Goal: Find specific page/section: Find specific page/section

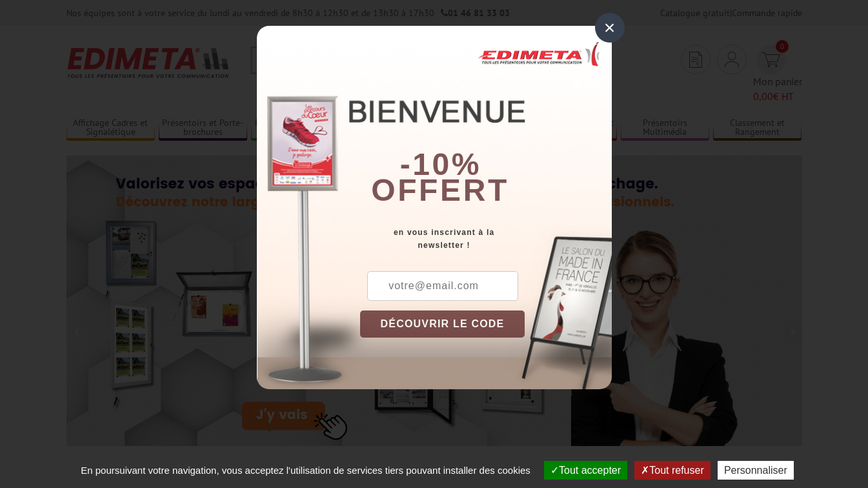
click at [612, 27] on div "×" at bounding box center [610, 28] width 30 height 30
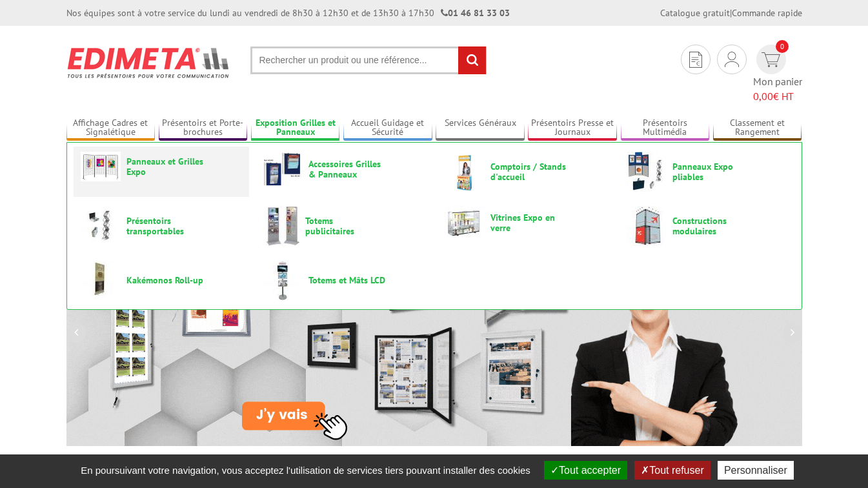
click at [137, 156] on span "Panneaux et Grilles Expo" at bounding box center [165, 166] width 77 height 21
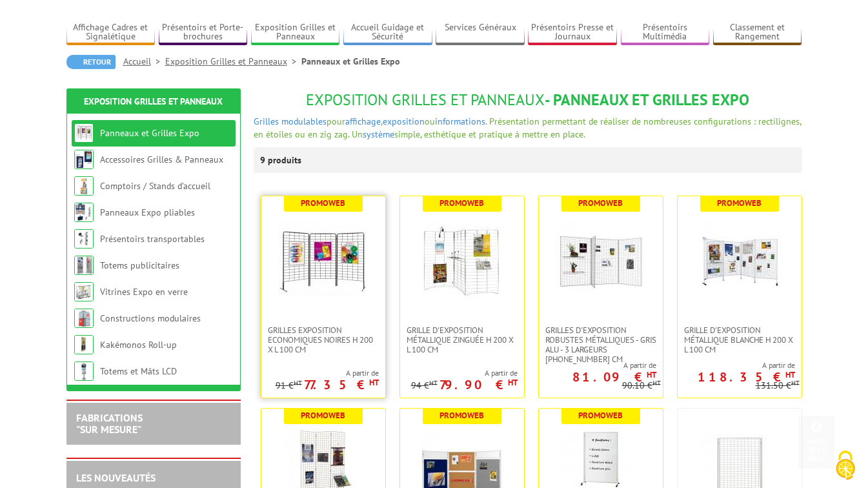
scroll to position [65, 0]
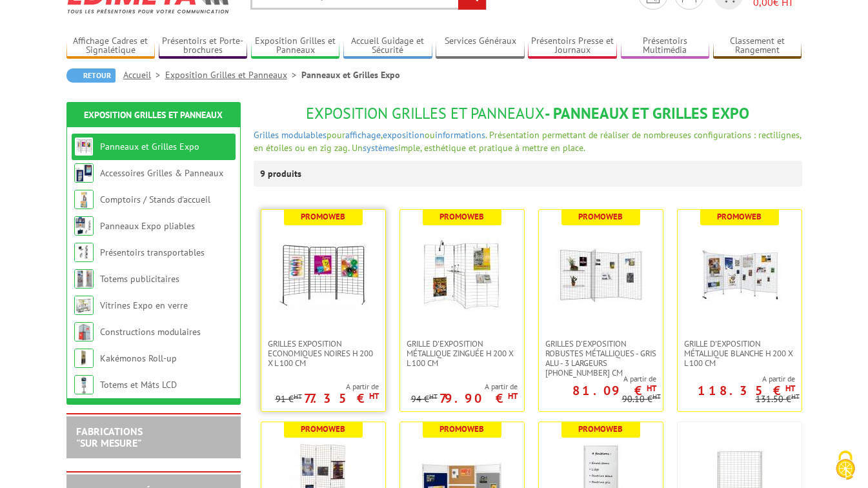
click at [321, 224] on span "Promoweb" at bounding box center [323, 217] width 79 height 15
click at [319, 274] on img at bounding box center [323, 274] width 90 height 90
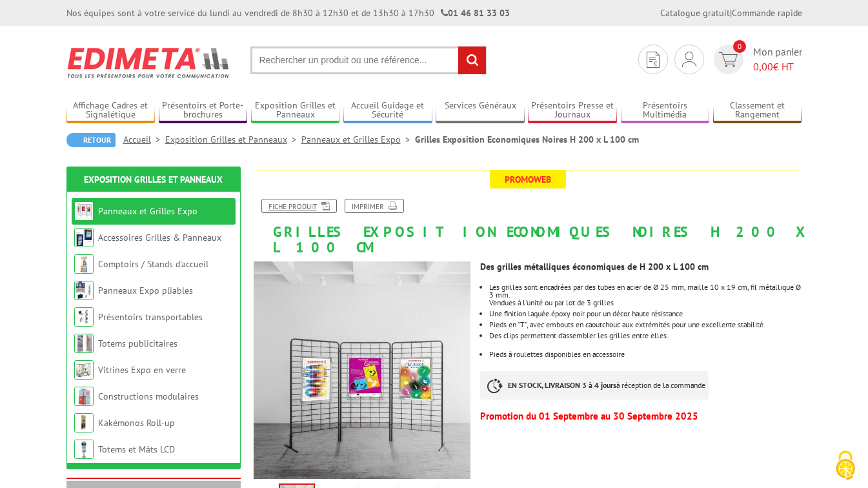
click at [302, 207] on link "Fiche produit" at bounding box center [299, 206] width 76 height 14
